Goal: Task Accomplishment & Management: Use online tool/utility

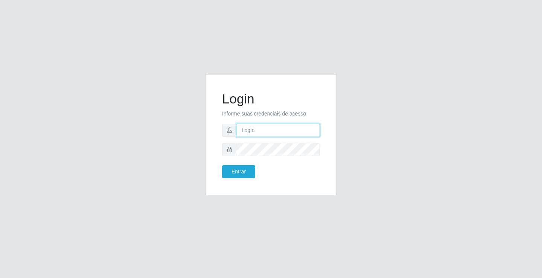
click at [254, 129] on input "text" at bounding box center [278, 130] width 83 height 13
type input "anacarla@ideal"
click at [232, 177] on button "Entrar" at bounding box center [238, 171] width 33 height 13
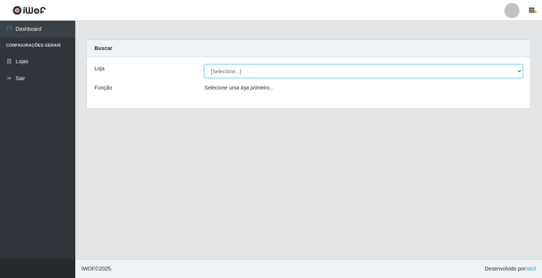
click at [519, 70] on select "[Selecione...] Ideal - Conceição" at bounding box center [364, 71] width 319 height 13
select select "231"
click at [205, 65] on select "[Selecione...] Ideal - Conceição" at bounding box center [364, 71] width 319 height 13
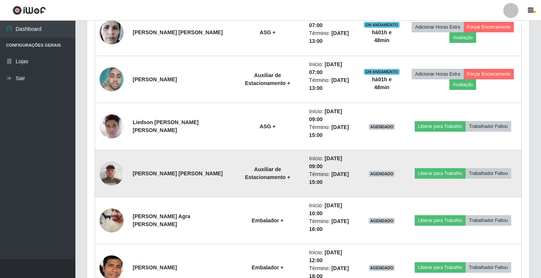
scroll to position [339, 0]
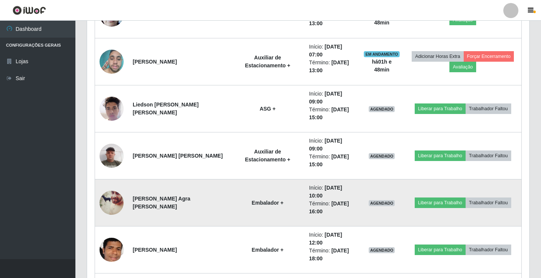
click at [109, 209] on img at bounding box center [111, 203] width 24 height 30
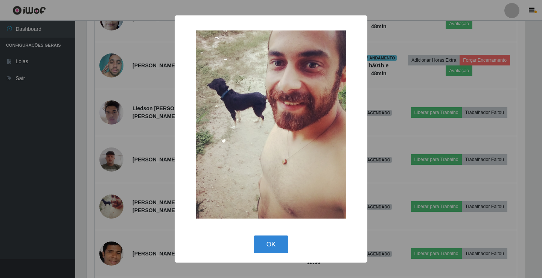
click at [109, 209] on div "× OK Cancel" at bounding box center [271, 139] width 542 height 278
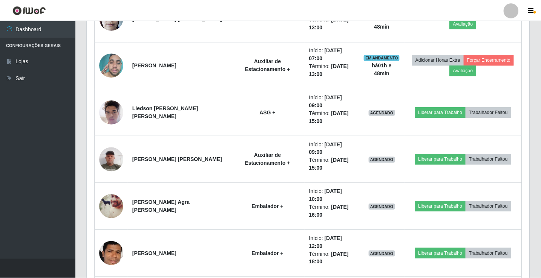
scroll to position [156, 442]
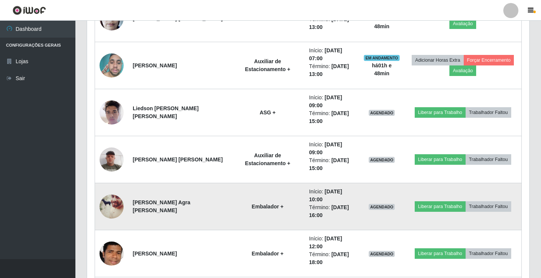
click at [118, 209] on img at bounding box center [111, 207] width 24 height 30
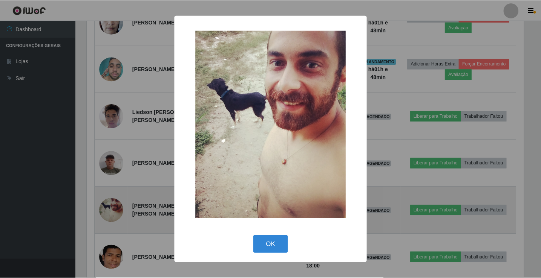
scroll to position [156, 438]
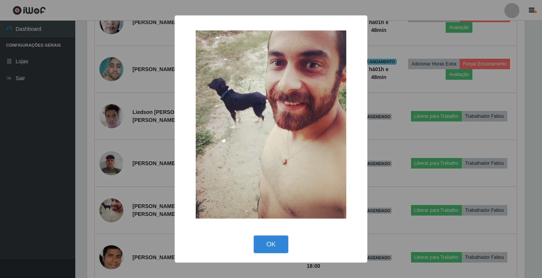
click at [132, 213] on div "× OK Cancel" at bounding box center [271, 139] width 542 height 278
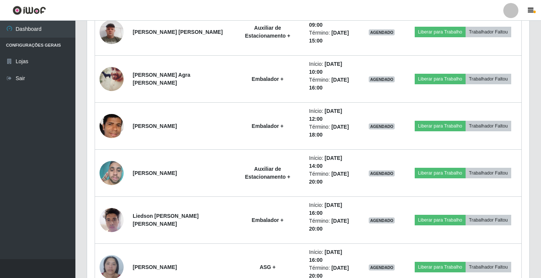
scroll to position [482, 0]
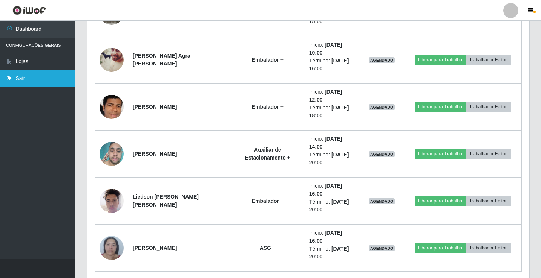
click at [27, 82] on link "Sair" at bounding box center [37, 78] width 75 height 17
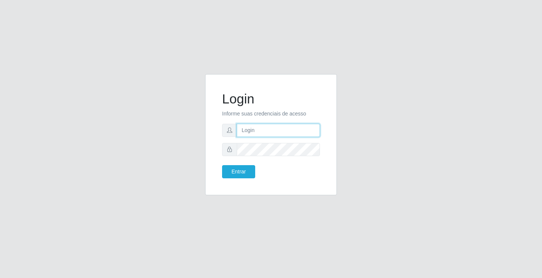
click at [259, 131] on input "text" at bounding box center [278, 130] width 83 height 13
type input "[PERSON_NAME]"
click at [222, 165] on button "Entrar" at bounding box center [238, 171] width 33 height 13
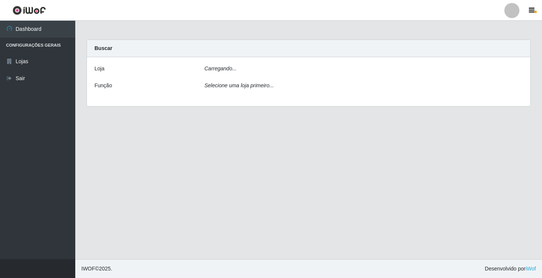
click at [299, 72] on div "Carregando..." at bounding box center [364, 70] width 330 height 11
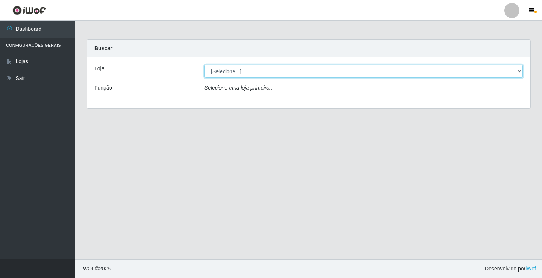
click at [288, 70] on select "[Selecione...] Ideal - Conceição" at bounding box center [364, 71] width 319 height 13
select select "231"
click at [205, 65] on select "[Selecione...] Ideal - Conceição" at bounding box center [364, 71] width 319 height 13
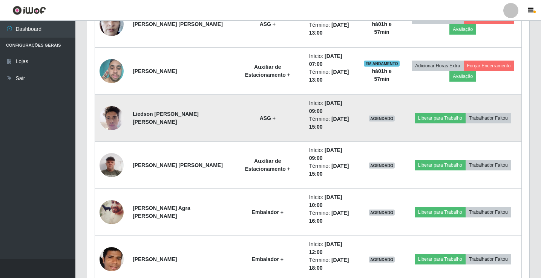
scroll to position [339, 0]
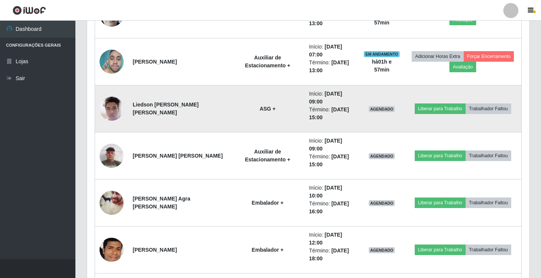
click at [114, 111] on img at bounding box center [111, 109] width 24 height 32
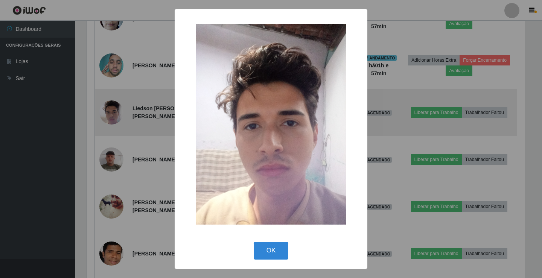
click at [114, 111] on div "× OK Cancel" at bounding box center [271, 139] width 542 height 278
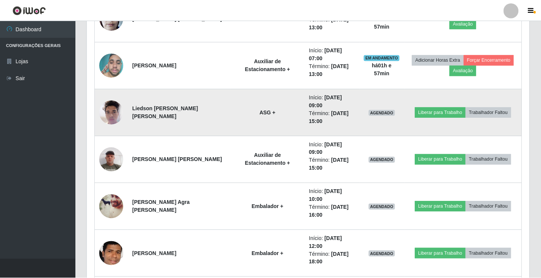
scroll to position [156, 442]
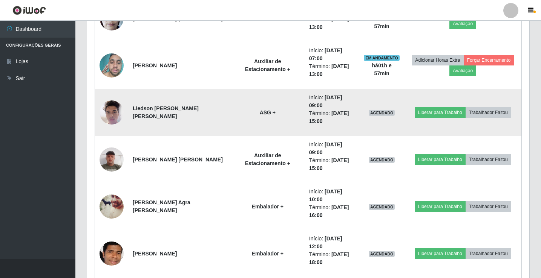
click at [113, 108] on img at bounding box center [111, 112] width 24 height 32
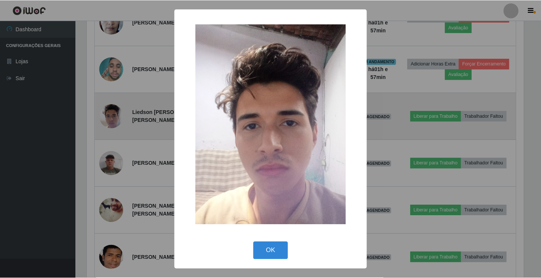
scroll to position [156, 438]
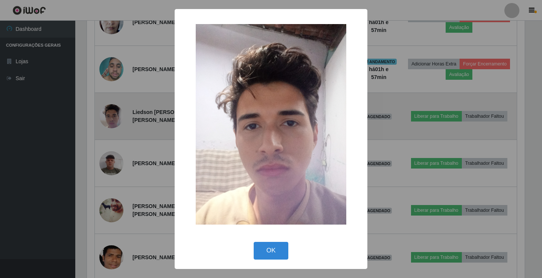
click at [113, 108] on div "× OK Cancel" at bounding box center [271, 139] width 542 height 278
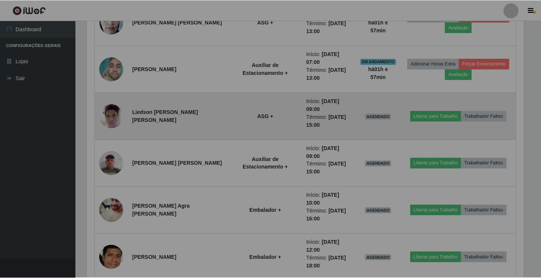
scroll to position [156, 442]
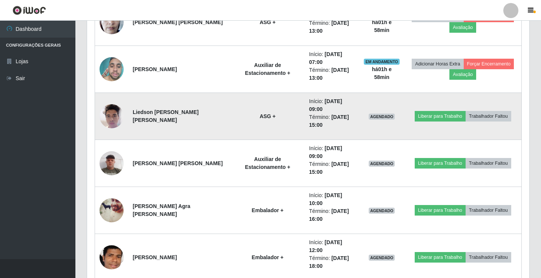
click at [119, 121] on img at bounding box center [111, 116] width 24 height 32
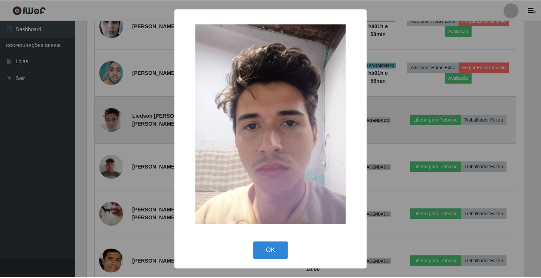
scroll to position [156, 438]
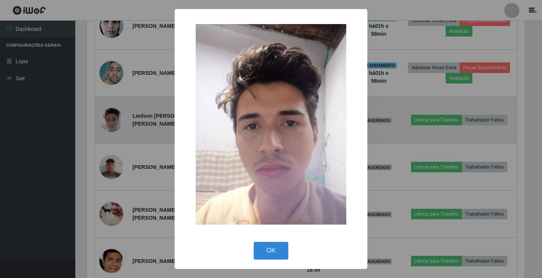
click at [119, 121] on div "× OK Cancel" at bounding box center [271, 139] width 542 height 278
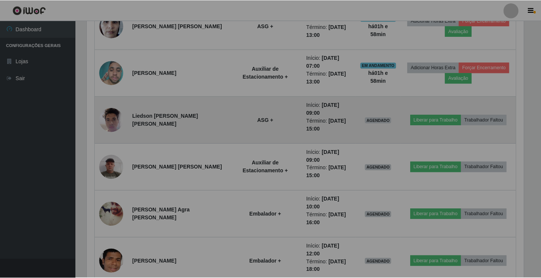
scroll to position [156, 442]
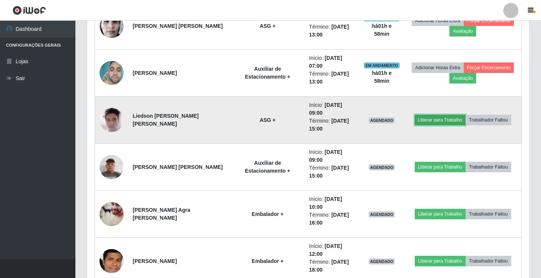
click at [425, 121] on button "Liberar para Trabalho" at bounding box center [439, 120] width 51 height 11
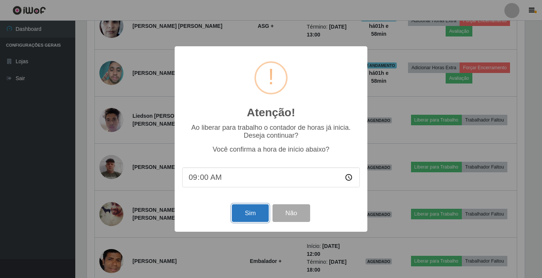
click at [254, 212] on button "Sim" at bounding box center [250, 214] width 37 height 18
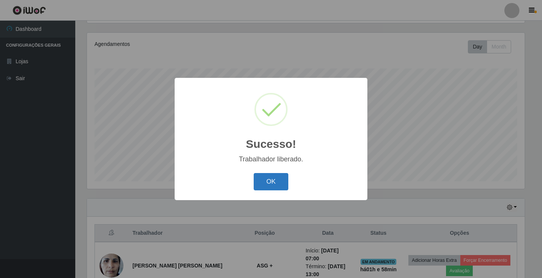
click at [272, 183] on button "OK" at bounding box center [271, 182] width 35 height 18
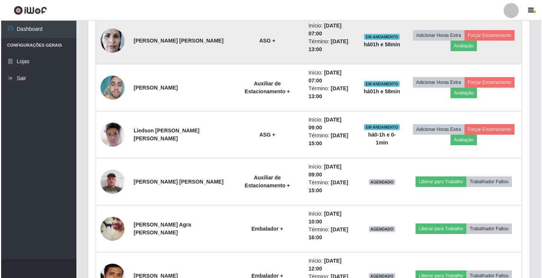
scroll to position [314, 0]
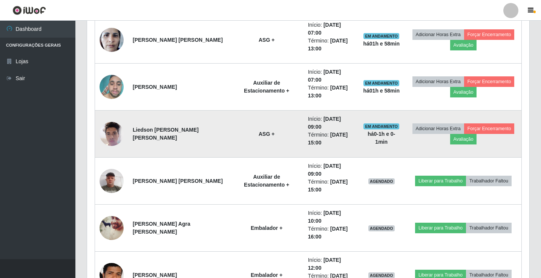
click at [105, 135] on img at bounding box center [111, 134] width 24 height 32
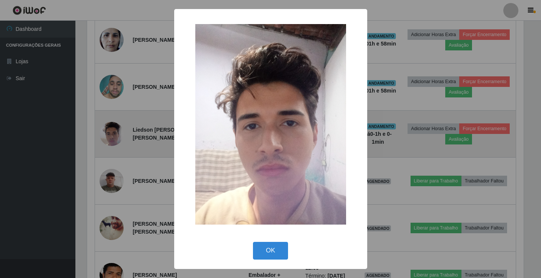
scroll to position [156, 438]
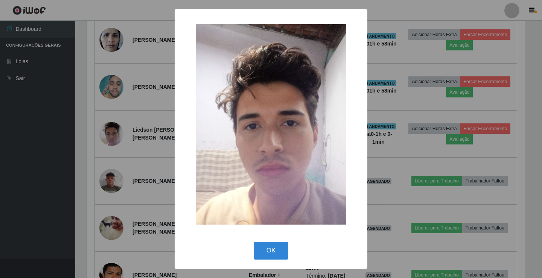
click at [115, 134] on div "× OK Cancel" at bounding box center [271, 139] width 542 height 278
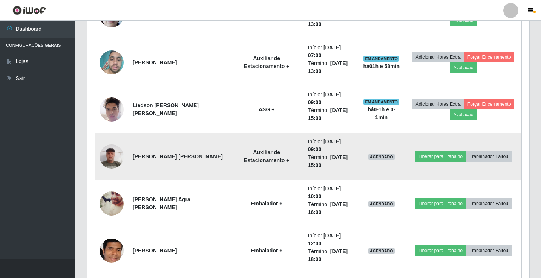
scroll to position [351, 0]
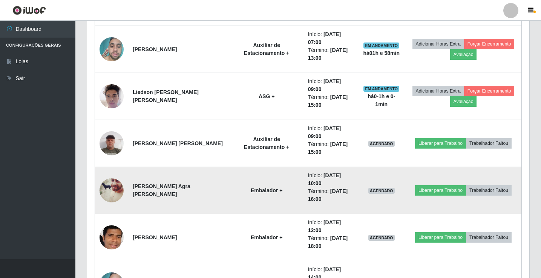
click at [116, 184] on img at bounding box center [111, 191] width 24 height 30
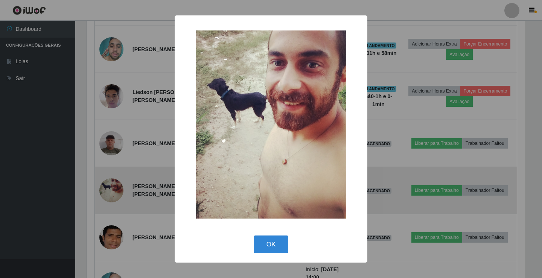
click at [116, 184] on div "× OK Cancel" at bounding box center [271, 139] width 542 height 278
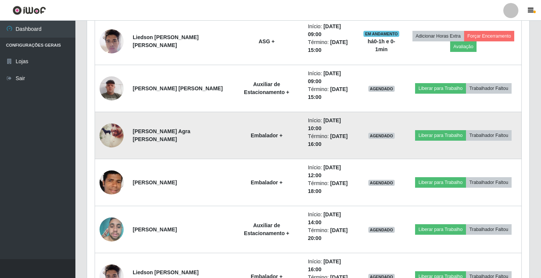
scroll to position [389, 0]
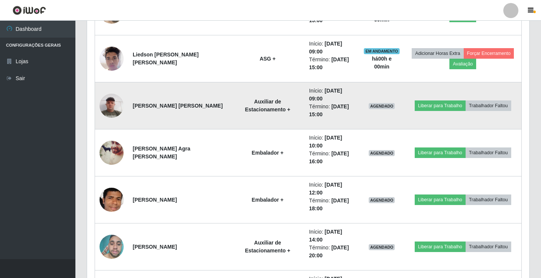
click at [111, 104] on img at bounding box center [111, 106] width 24 height 32
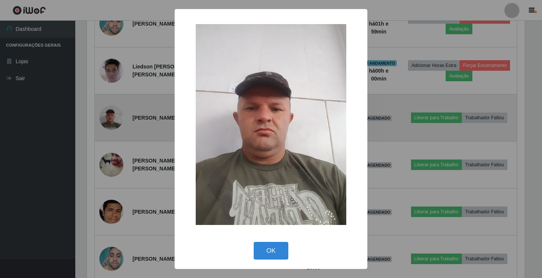
click at [111, 104] on div "× OK Cancel" at bounding box center [271, 139] width 542 height 278
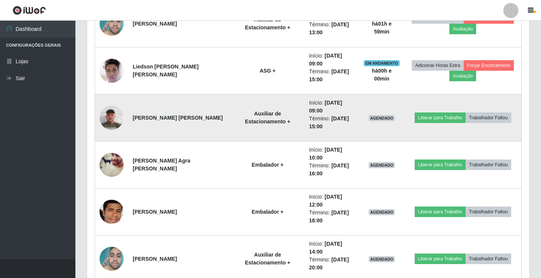
scroll to position [156, 442]
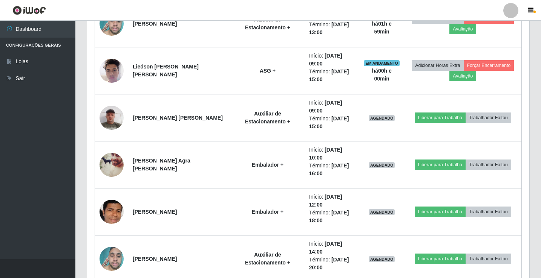
click at [512, 7] on div at bounding box center [510, 10] width 15 height 15
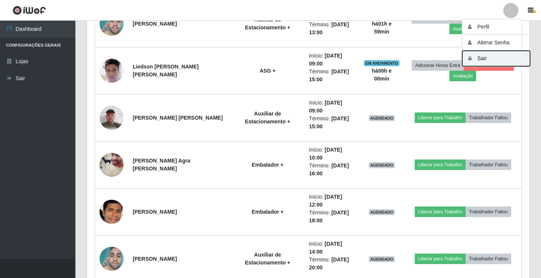
click at [512, 59] on button "Sair" at bounding box center [496, 58] width 68 height 15
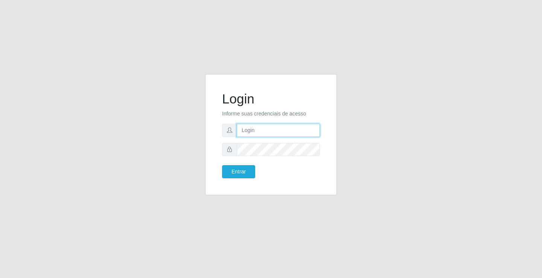
click at [264, 130] on input "text" at bounding box center [278, 130] width 83 height 13
type input "[PERSON_NAME]"
click at [222, 165] on button "Entrar" at bounding box center [238, 171] width 33 height 13
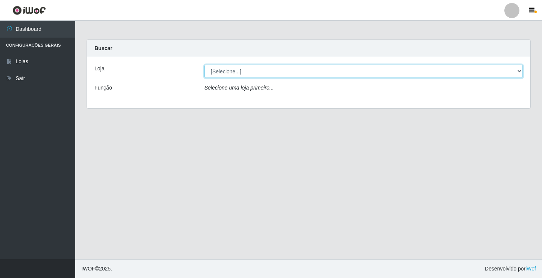
click at [285, 69] on select "[Selecione...] Ideal - Conceição" at bounding box center [364, 71] width 319 height 13
select select "231"
click at [205, 65] on select "[Selecione...] Ideal - Conceição" at bounding box center [364, 71] width 319 height 13
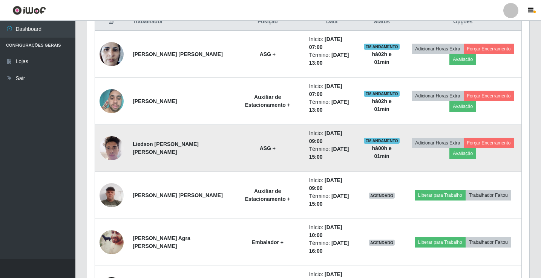
scroll to position [301, 0]
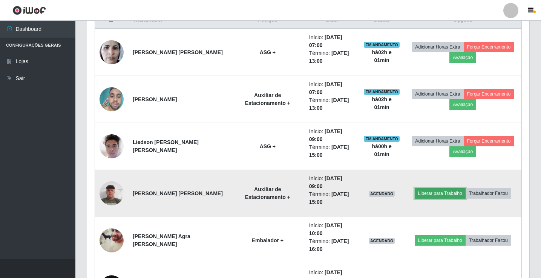
click at [419, 192] on button "Liberar para Trabalho" at bounding box center [439, 193] width 51 height 11
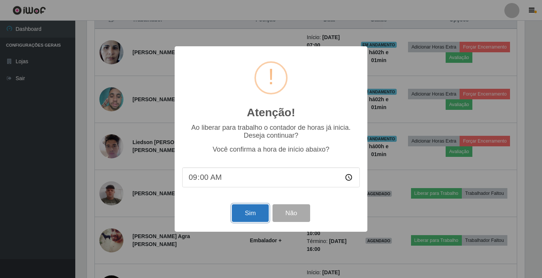
click at [251, 212] on button "Sim" at bounding box center [250, 214] width 37 height 18
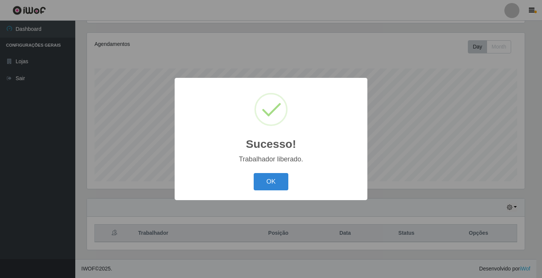
click at [510, 15] on div "Sucesso! × Trabalhador liberado. OK Cancel" at bounding box center [271, 139] width 542 height 278
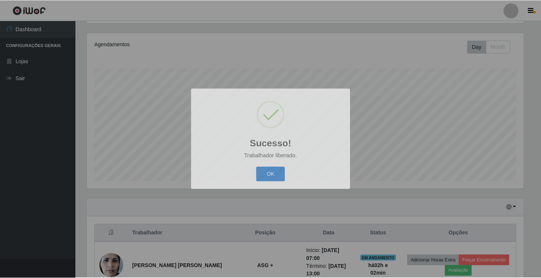
scroll to position [156, 442]
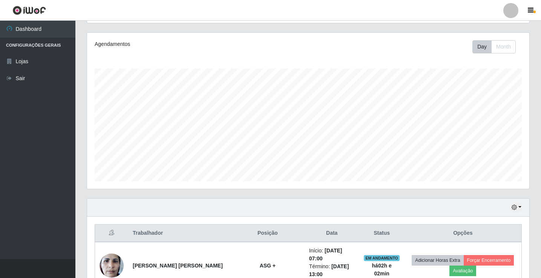
click at [510, 15] on div at bounding box center [510, 10] width 15 height 15
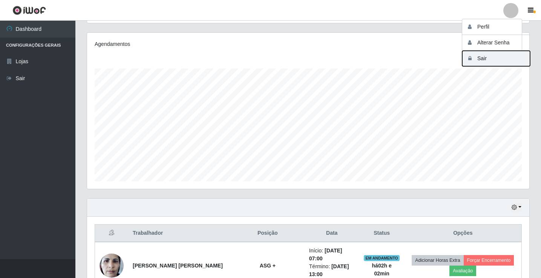
click at [495, 64] on button "Sair" at bounding box center [496, 58] width 68 height 15
